Goal: Check status

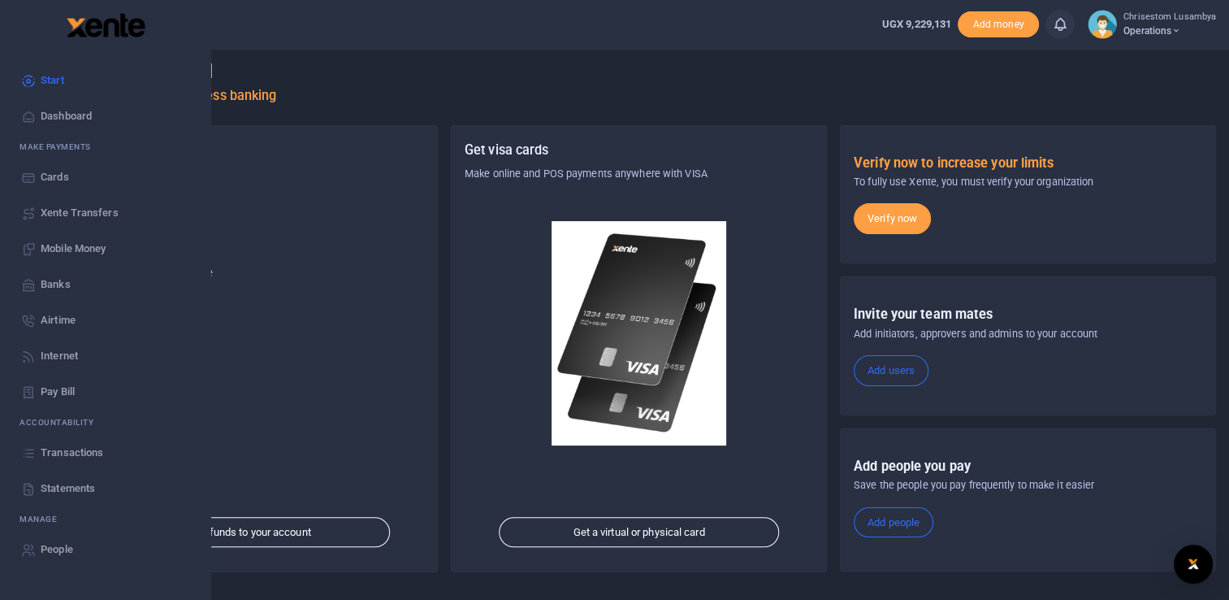
click at [78, 447] on span "Transactions" at bounding box center [72, 452] width 63 height 16
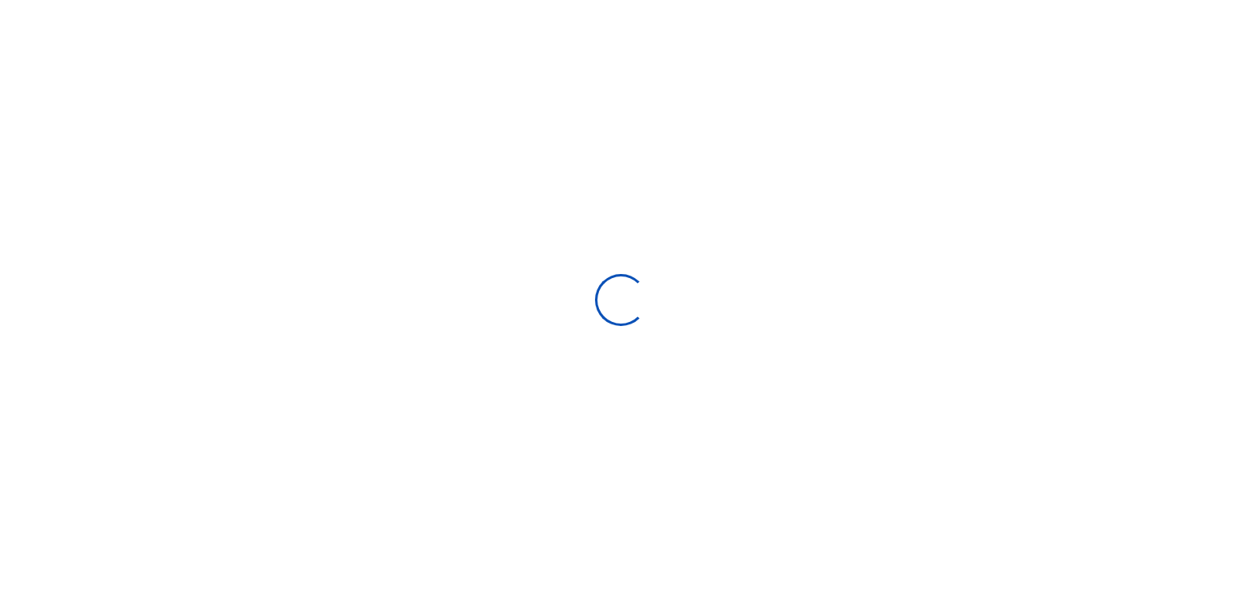
select select
type input "[DATE] - [DATE]"
